Goal: Task Accomplishment & Management: Use online tool/utility

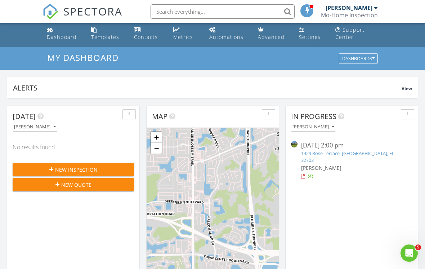
scroll to position [1, 0]
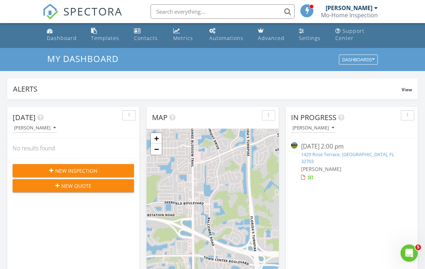
click at [109, 174] on div "New Inspection" at bounding box center [73, 171] width 110 height 8
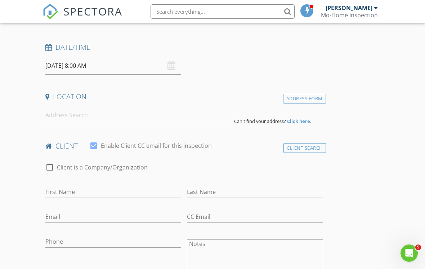
scroll to position [107, 0]
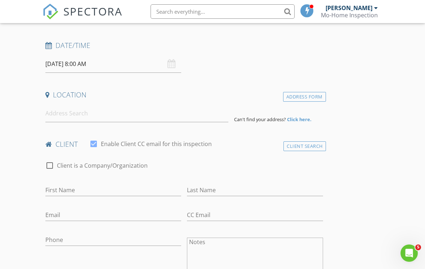
click at [297, 145] on div "Client Search" at bounding box center [304, 146] width 42 height 10
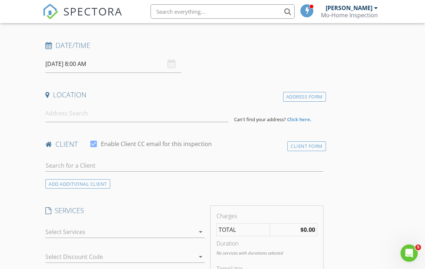
click at [313, 148] on div "Client Form" at bounding box center [306, 146] width 39 height 10
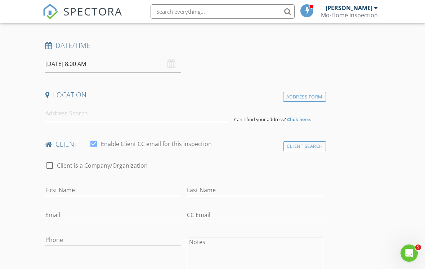
click at [313, 148] on div "Client Search" at bounding box center [304, 146] width 42 height 10
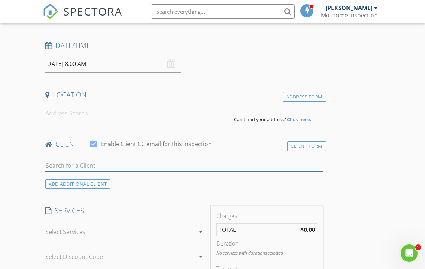
click at [189, 168] on input "text" at bounding box center [184, 166] width 278 height 12
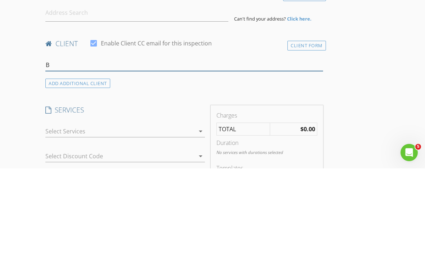
type input "B"
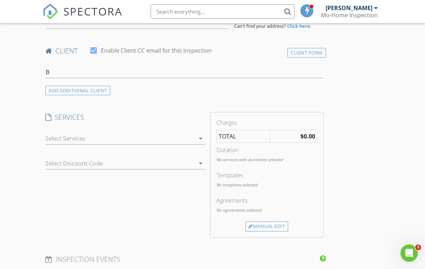
scroll to position [199, 0]
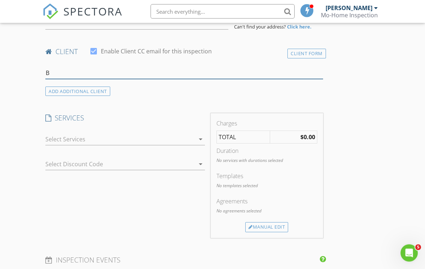
click at [234, 76] on input "B" at bounding box center [184, 73] width 278 height 12
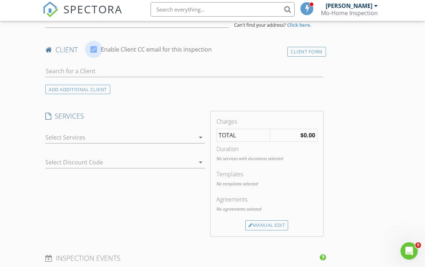
click at [91, 50] on div at bounding box center [94, 51] width 12 height 12
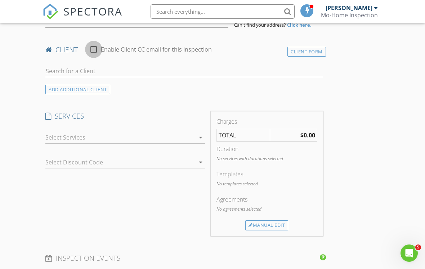
click at [95, 51] on div at bounding box center [94, 49] width 12 height 12
checkbox input "true"
click at [303, 48] on div "Client Form" at bounding box center [306, 52] width 39 height 10
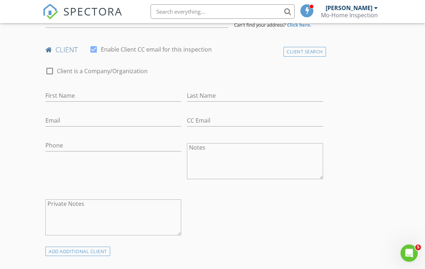
click at [316, 54] on div "Client Search" at bounding box center [304, 52] width 42 height 10
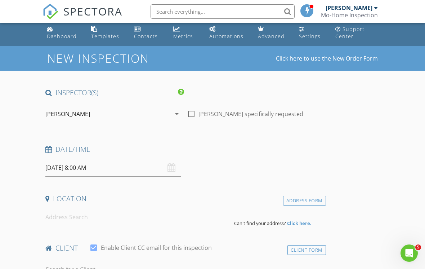
scroll to position [0, 0]
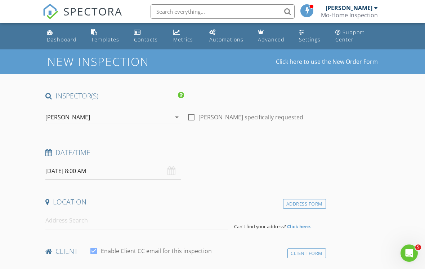
click at [55, 40] on div "Dashboard" at bounding box center [62, 39] width 30 height 7
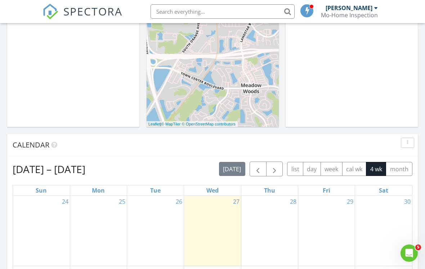
scroll to position [191, 0]
click at [253, 175] on button "button" at bounding box center [258, 168] width 17 height 15
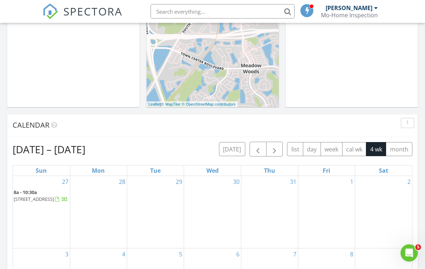
scroll to position [210, 0]
click at [252, 156] on button "button" at bounding box center [258, 149] width 17 height 15
click at [257, 152] on span "button" at bounding box center [258, 149] width 9 height 9
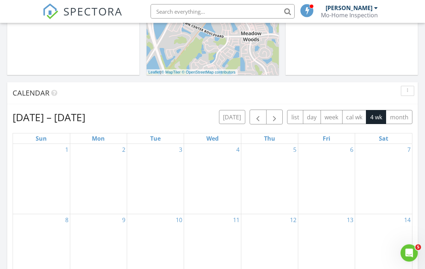
scroll to position [243, 0]
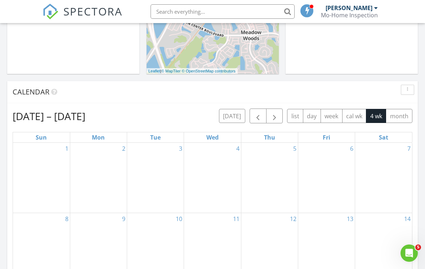
click at [264, 117] on button "button" at bounding box center [258, 115] width 17 height 15
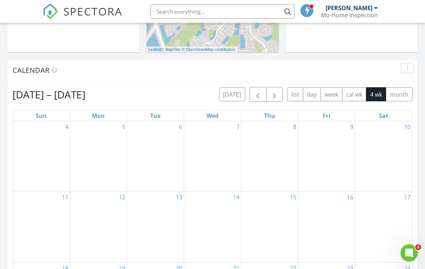
click at [275, 101] on button "button" at bounding box center [274, 94] width 17 height 15
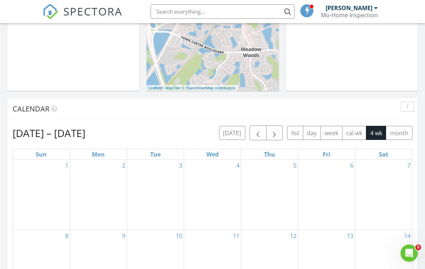
scroll to position [227, 0]
click at [273, 138] on button "button" at bounding box center [274, 132] width 17 height 15
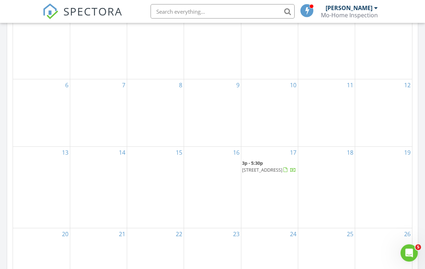
scroll to position [373, 0]
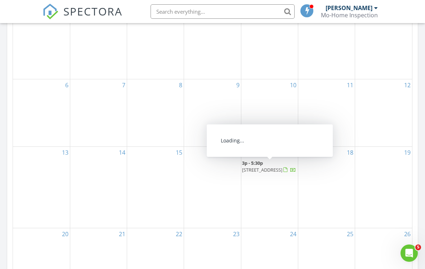
click at [251, 166] on span "3p - 5:30p" at bounding box center [252, 163] width 21 height 6
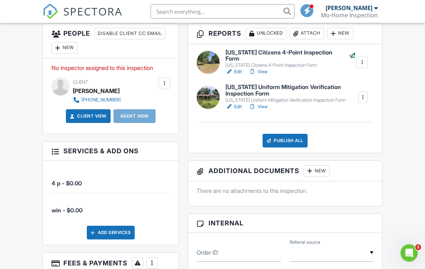
scroll to position [197, 0]
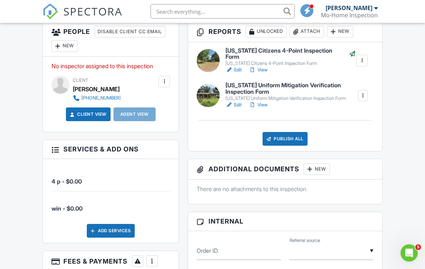
click at [121, 229] on div "Add Services" at bounding box center [111, 231] width 48 height 14
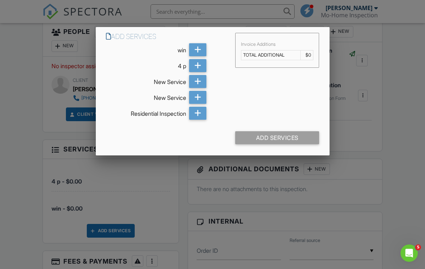
click at [287, 133] on div "Add Services" at bounding box center [277, 137] width 84 height 13
click at [289, 141] on div "Add Services" at bounding box center [277, 137] width 84 height 13
click at [198, 81] on icon at bounding box center [197, 81] width 7 height 13
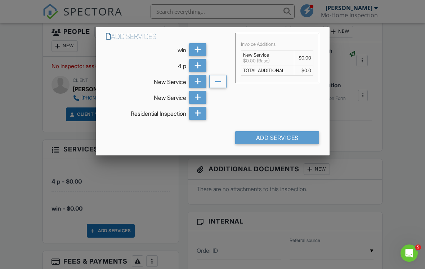
click at [147, 183] on div at bounding box center [212, 132] width 425 height 336
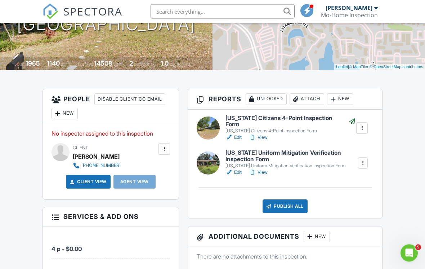
scroll to position [130, 0]
click at [364, 127] on div at bounding box center [361, 127] width 7 height 7
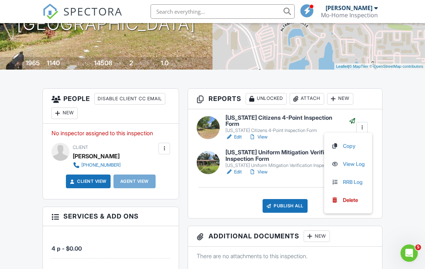
click at [313, 117] on h6 "Florida Citizens 4-Point Inspection Form" at bounding box center [290, 121] width 130 height 13
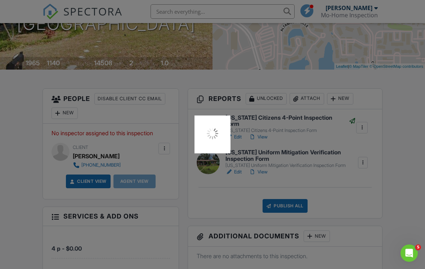
scroll to position [142, 0]
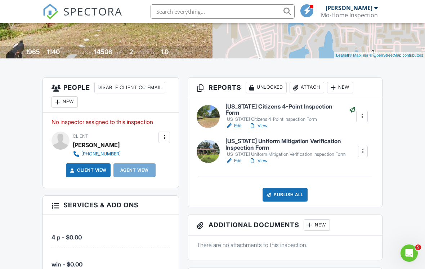
click at [348, 85] on div "New" at bounding box center [340, 88] width 26 height 12
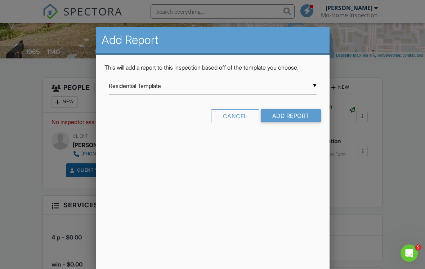
click at [313, 86] on input "Residential Template" at bounding box center [213, 86] width 208 height 18
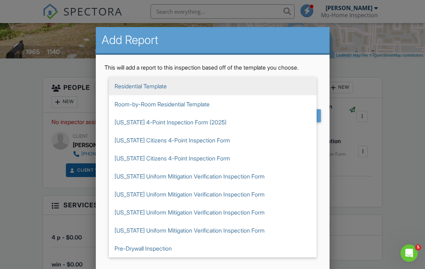
click at [239, 122] on span "[US_STATE] 4-Point Inspection Form (2025)" at bounding box center [213, 122] width 208 height 18
type input "[US_STATE] 4-Point Inspection Form (2025)"
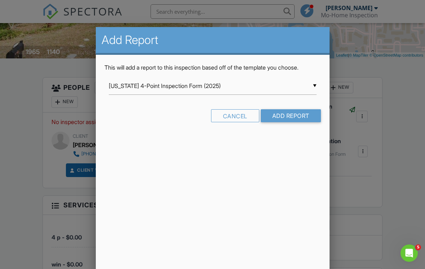
click at [307, 117] on input "Add Report" at bounding box center [291, 115] width 60 height 13
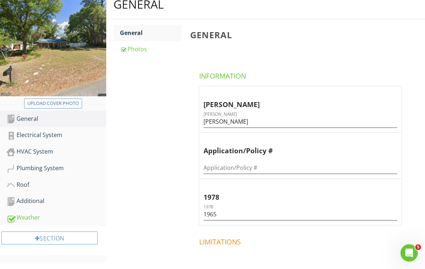
scroll to position [104, 0]
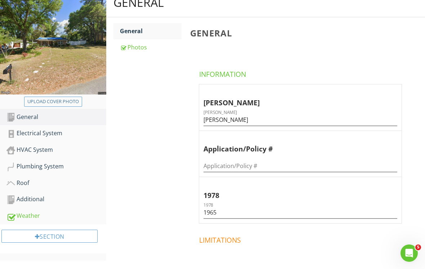
click at [73, 139] on link "Electrical System" at bounding box center [56, 133] width 100 height 17
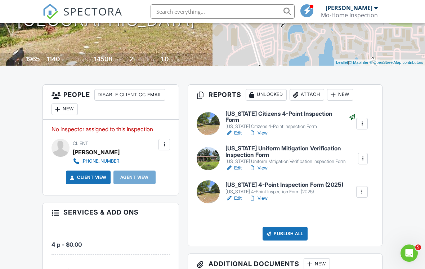
click at [264, 129] on link "View" at bounding box center [258, 132] width 19 height 7
